Goal: Find contact information: Find contact information

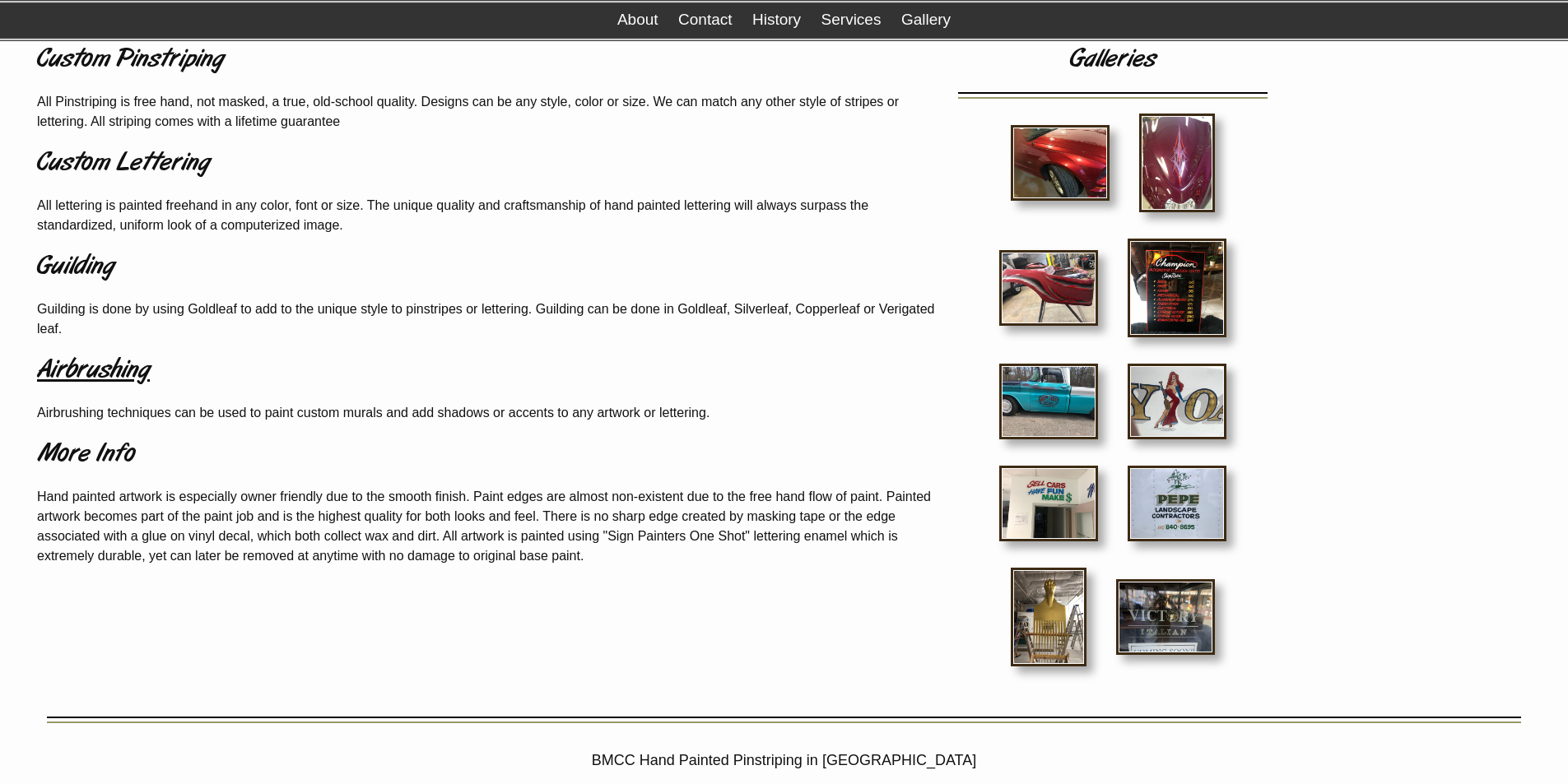
scroll to position [165, 0]
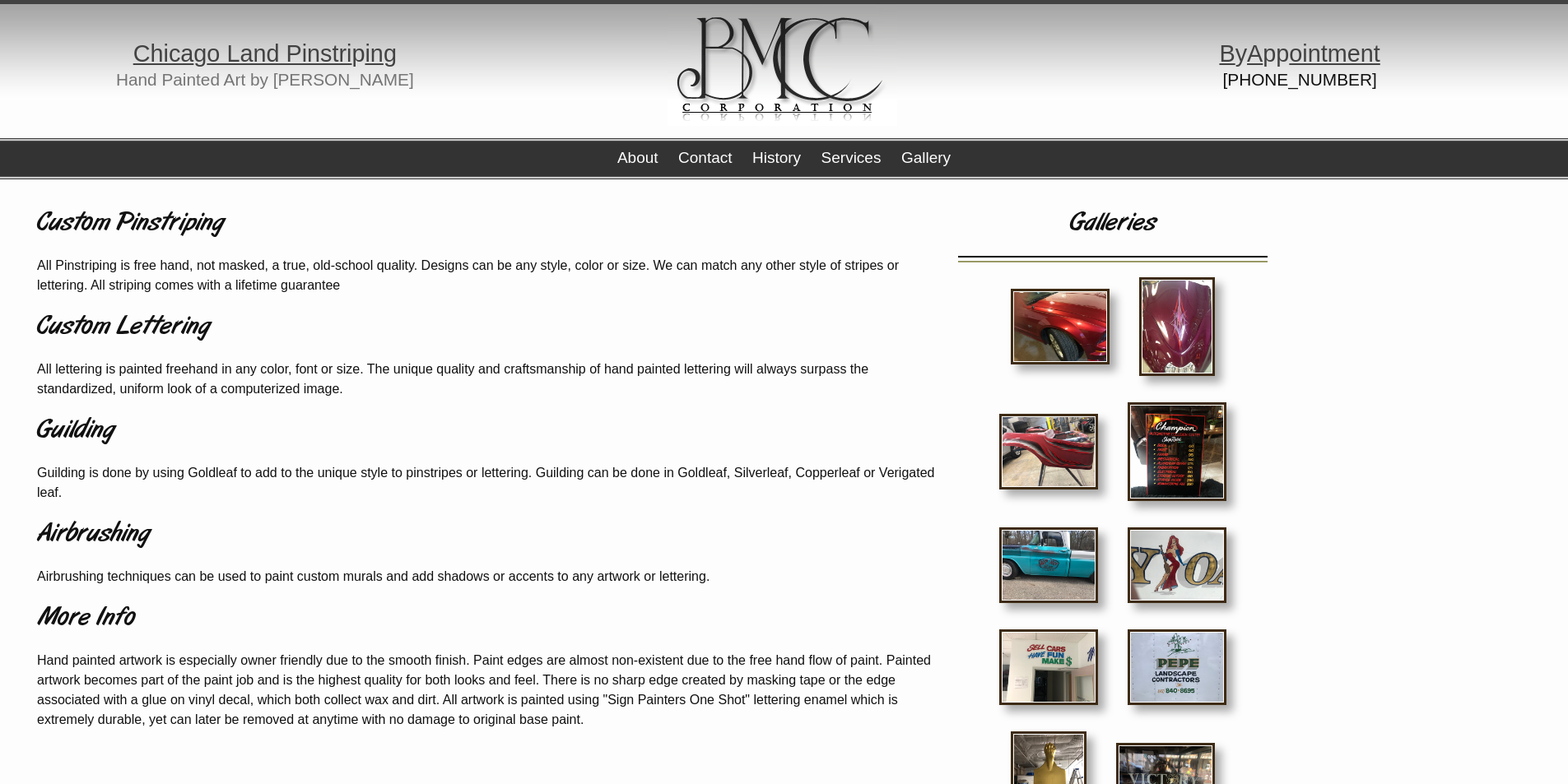
click at [700, 147] on div "About Contact History Services Gallery" at bounding box center [784, 159] width 334 height 41
click at [704, 150] on link "Contact" at bounding box center [704, 158] width 53 height 17
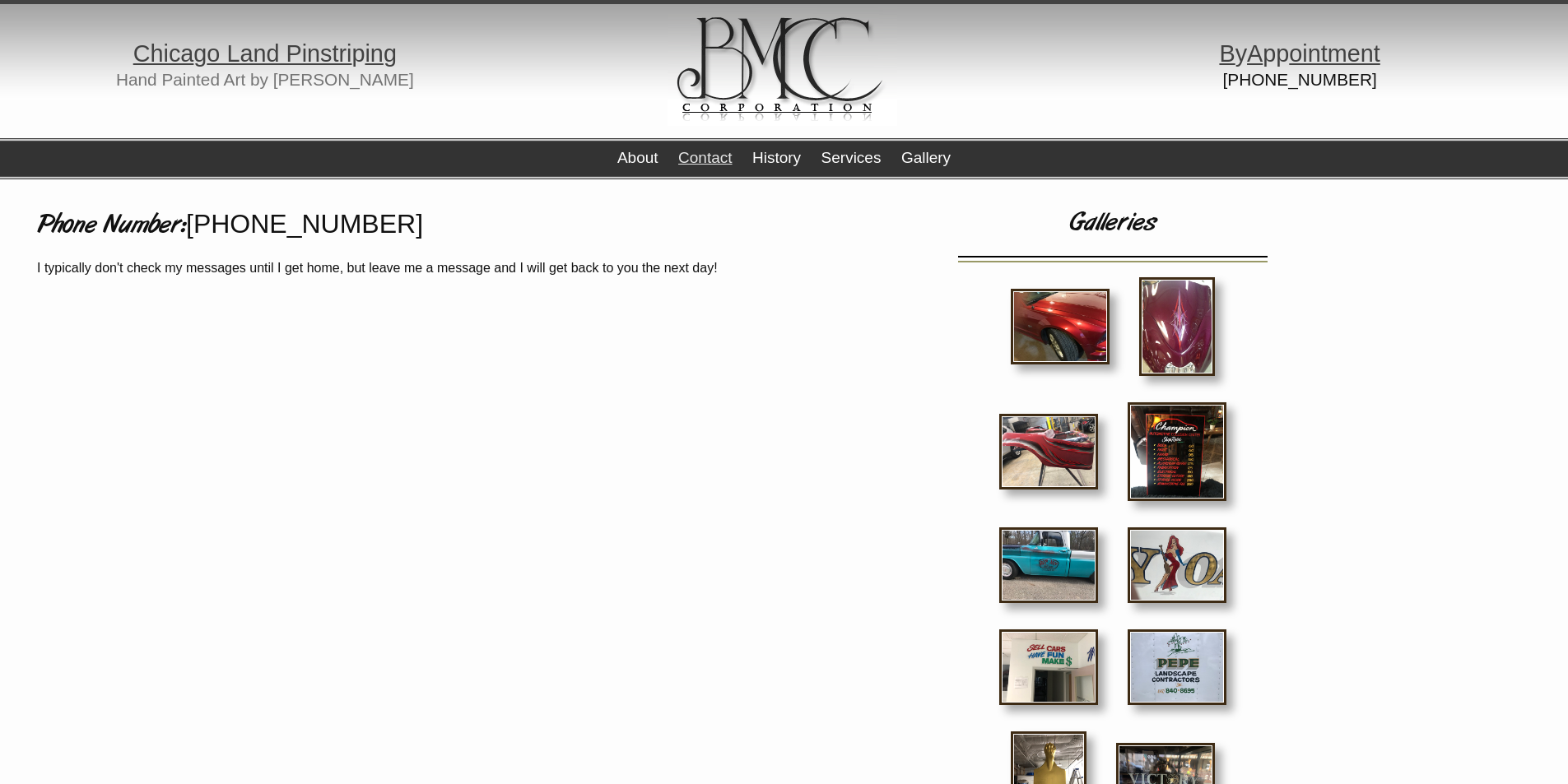
click at [706, 153] on link "Contact" at bounding box center [704, 158] width 53 height 17
click at [703, 150] on link "Contact" at bounding box center [704, 158] width 53 height 17
click at [765, 155] on link "History" at bounding box center [777, 158] width 48 height 17
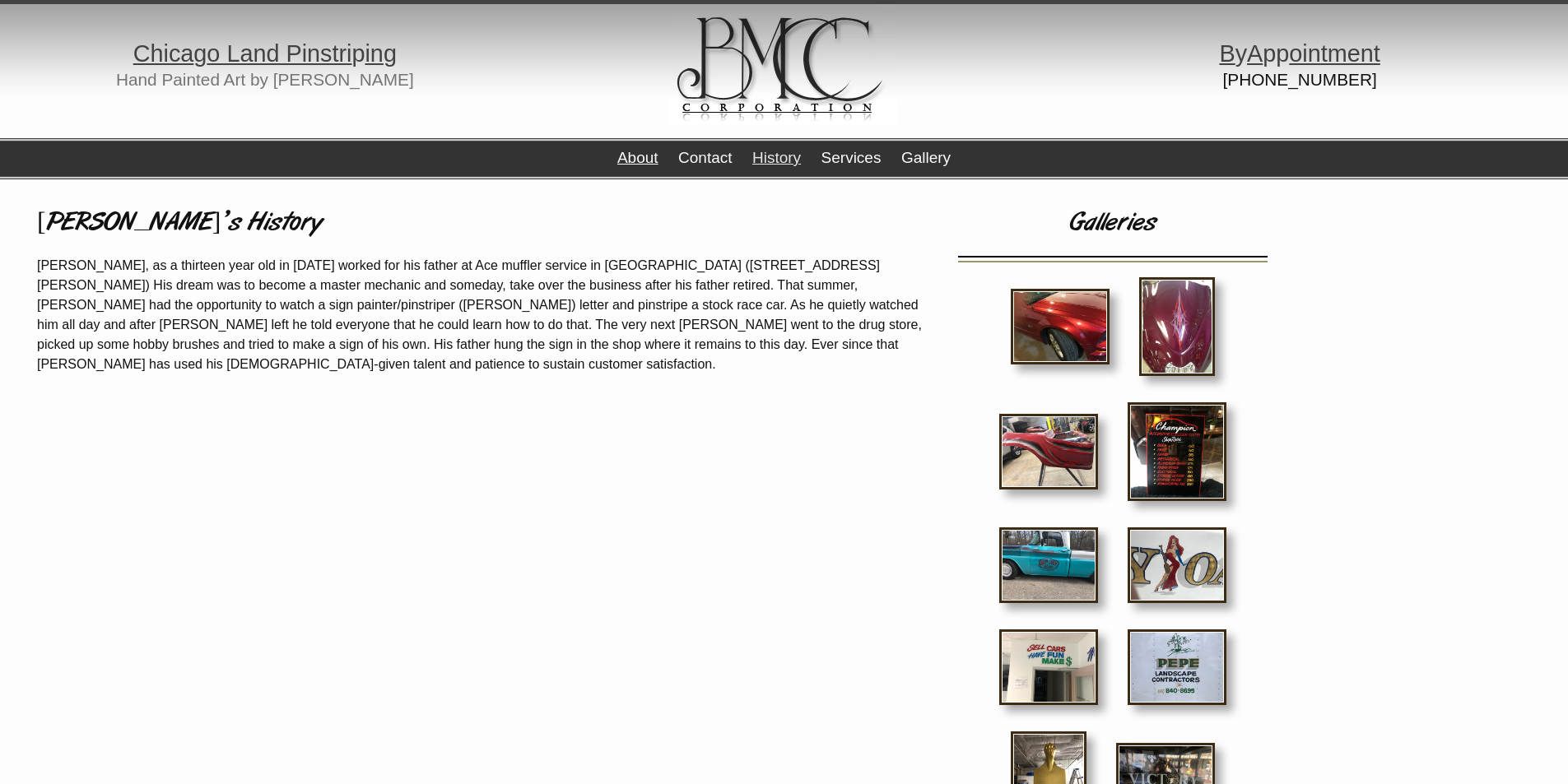
click at [628, 160] on link "About" at bounding box center [638, 158] width 41 height 17
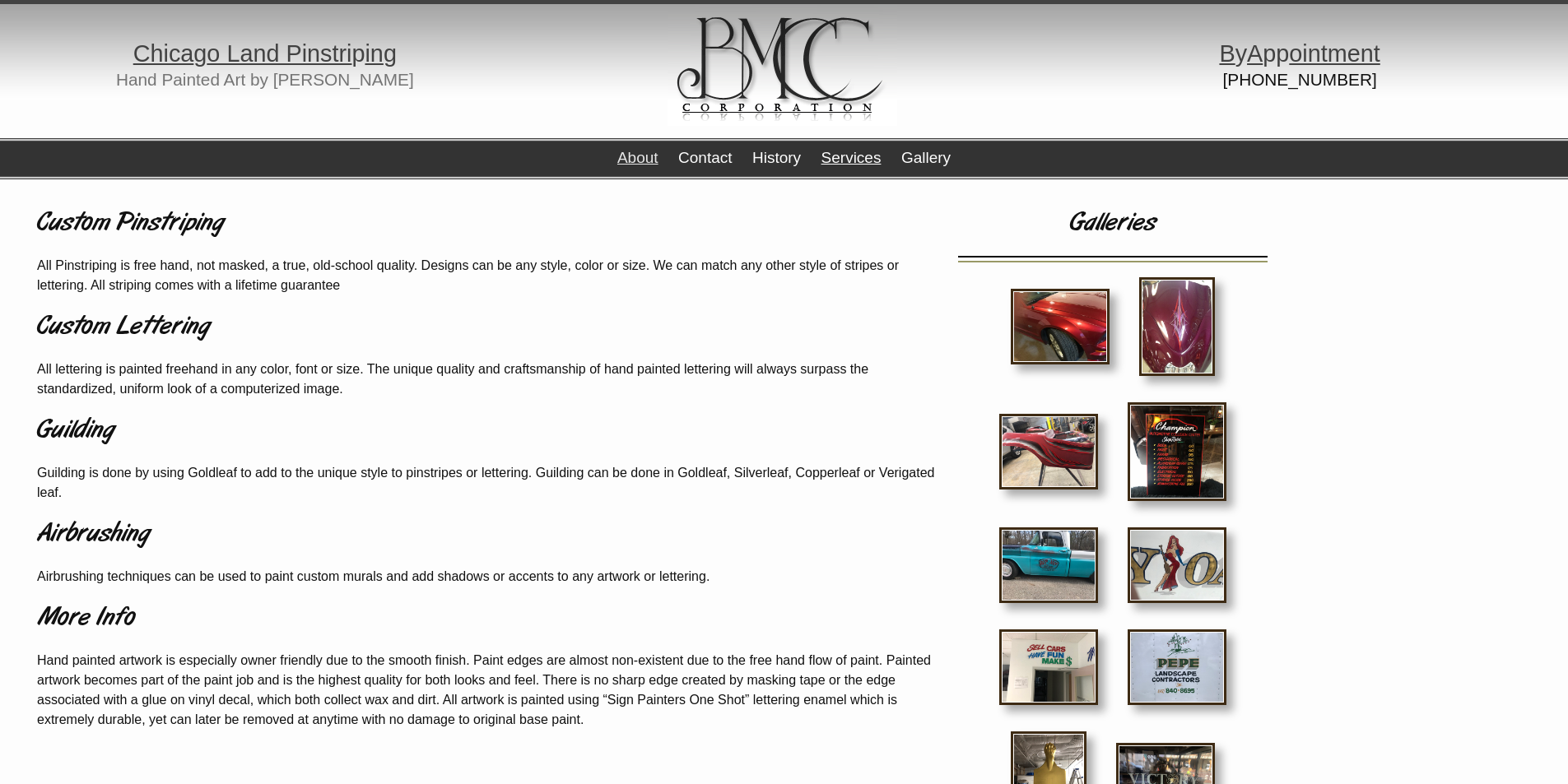
click at [874, 154] on link "Services" at bounding box center [851, 158] width 60 height 17
click at [707, 159] on link "Contact" at bounding box center [704, 158] width 53 height 17
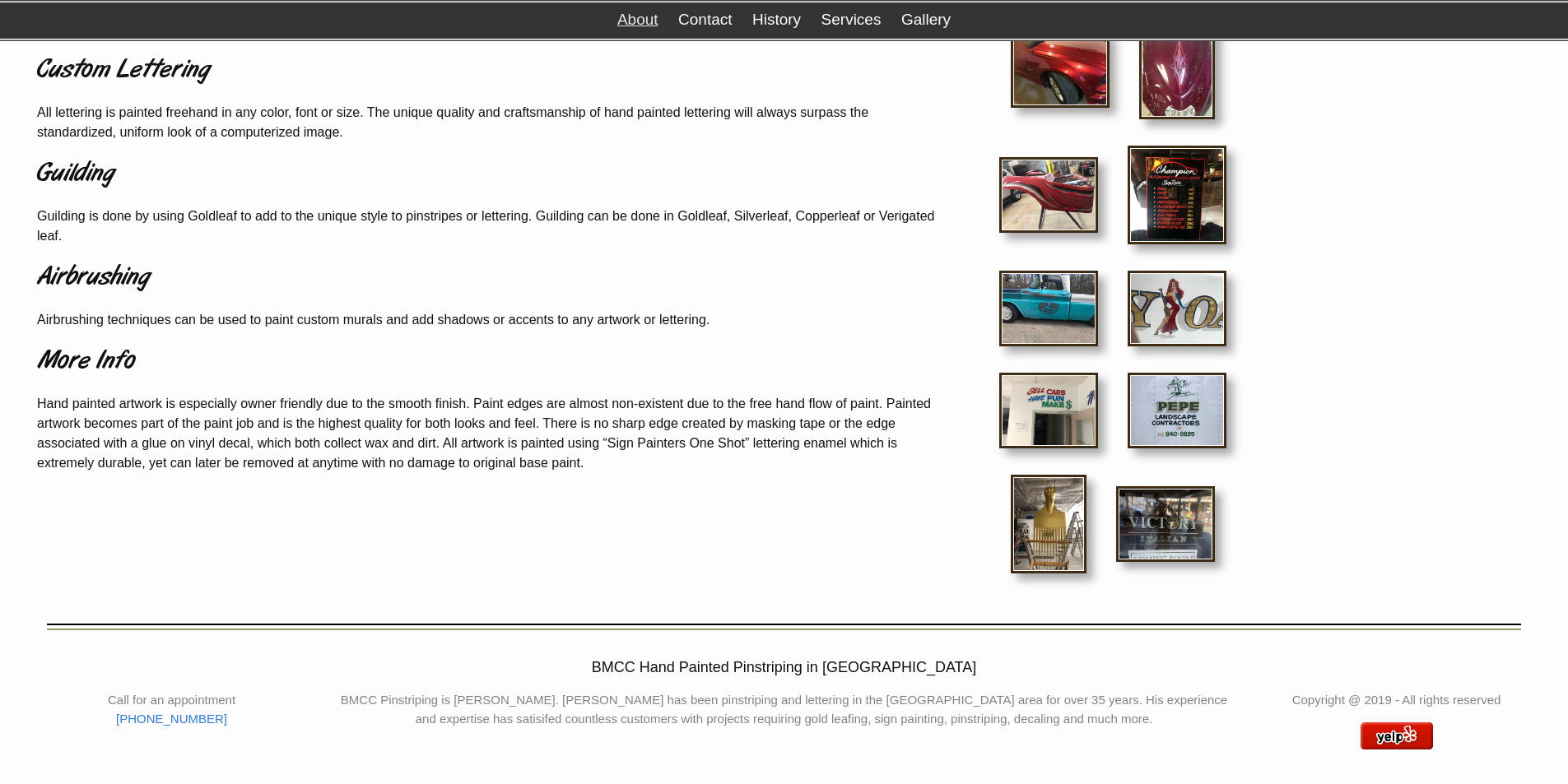
scroll to position [259, 0]
